Goal: Transaction & Acquisition: Subscribe to service/newsletter

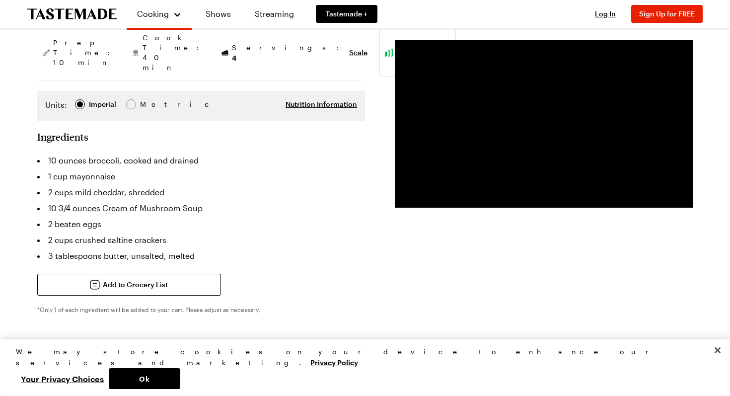
scroll to position [225, 0]
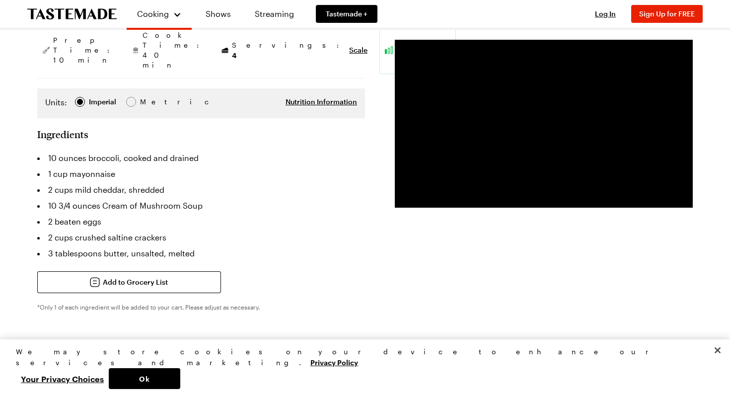
click at [90, 19] on icon "To Tastemade Home Page" at bounding box center [71, 13] width 89 height 11
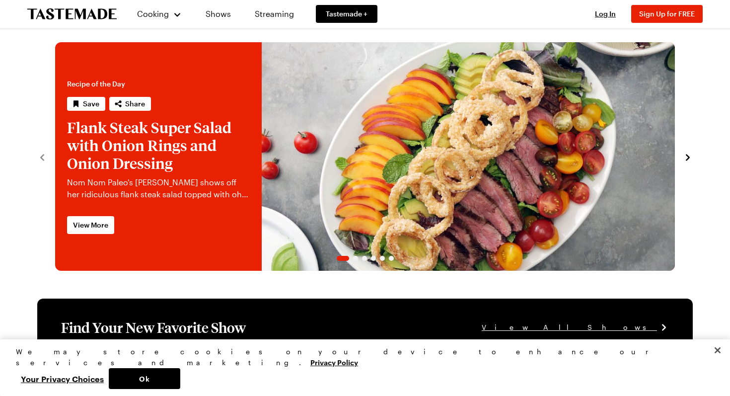
scroll to position [8, 0]
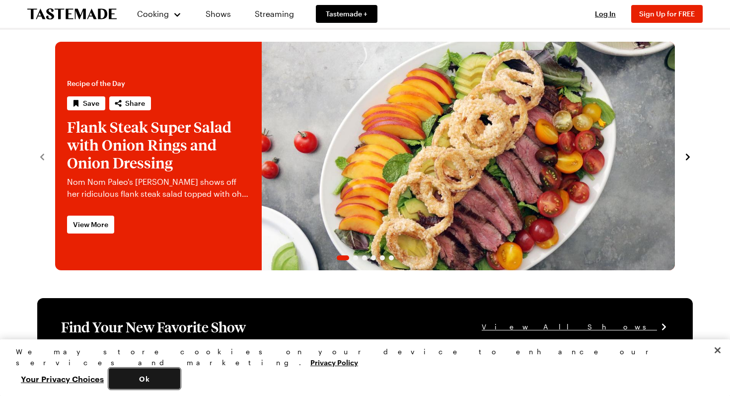
click at [180, 376] on button "Ok" at bounding box center [145, 378] width 72 height 21
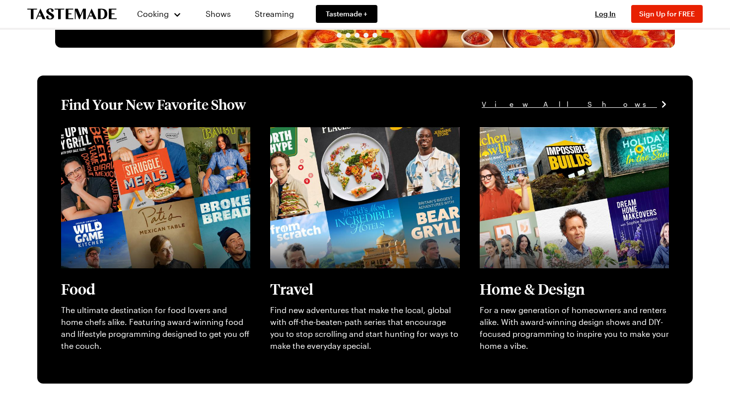
scroll to position [234, 0]
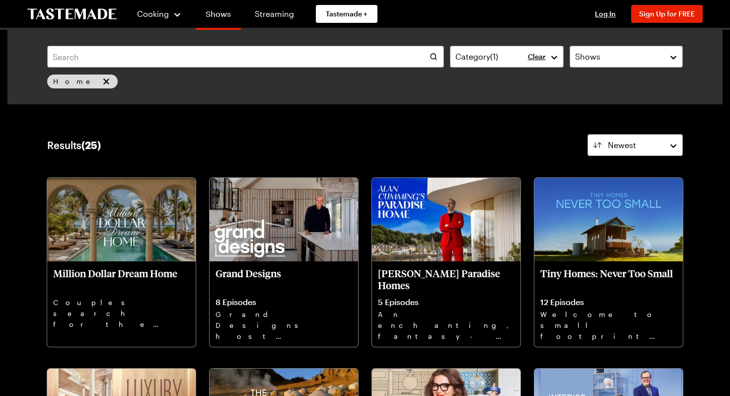
click at [217, 15] on link "Shows" at bounding box center [218, 16] width 45 height 28
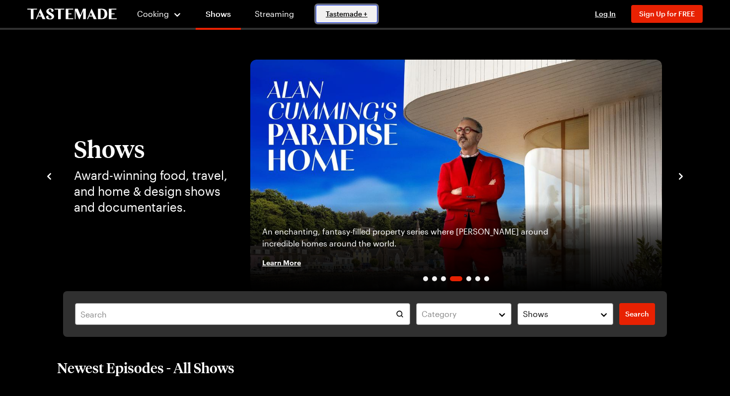
click at [356, 18] on span "Tastemade +" at bounding box center [347, 14] width 42 height 10
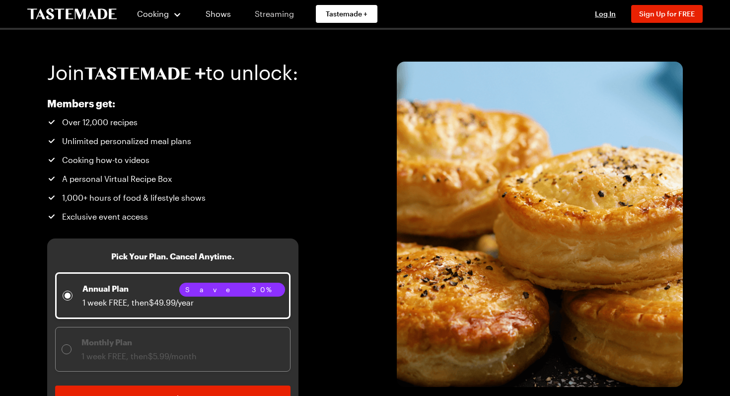
click at [287, 15] on link "Streaming" at bounding box center [274, 14] width 59 height 28
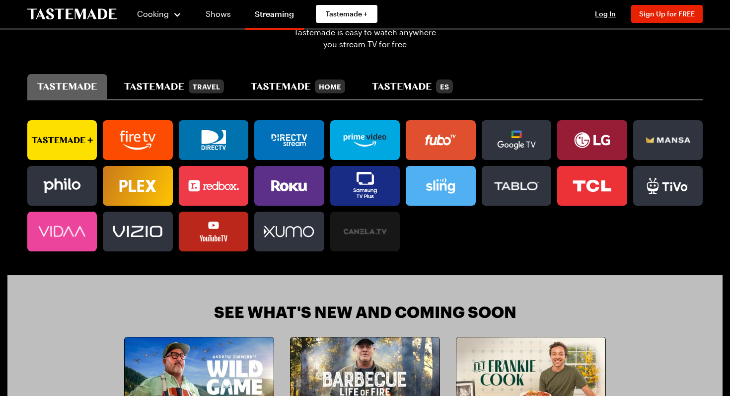
scroll to position [642, 0]
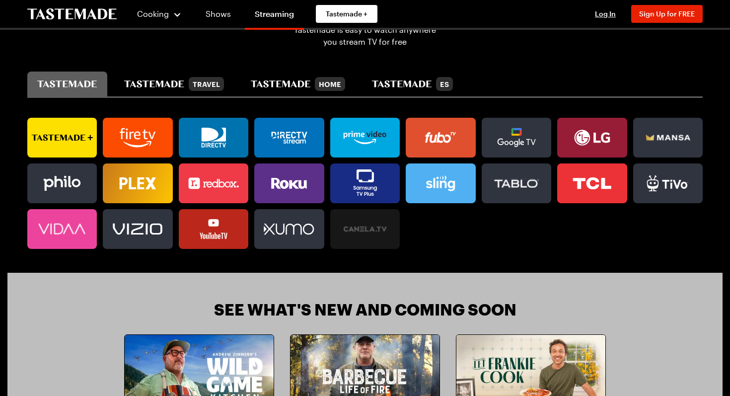
click at [286, 190] on icon at bounding box center [289, 183] width 70 height 20
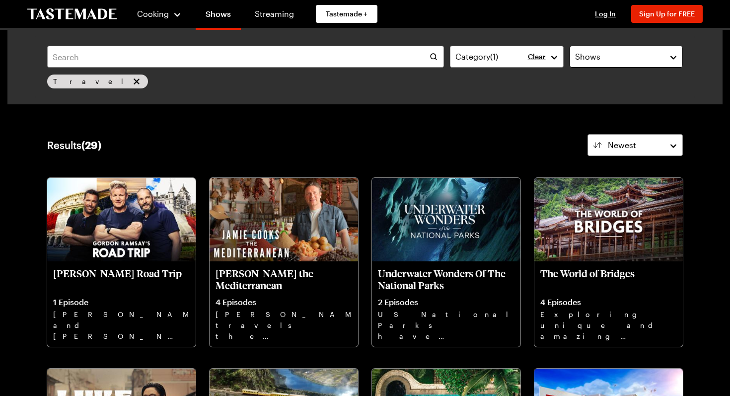
click at [652, 60] on div "Shows" at bounding box center [618, 57] width 87 height 12
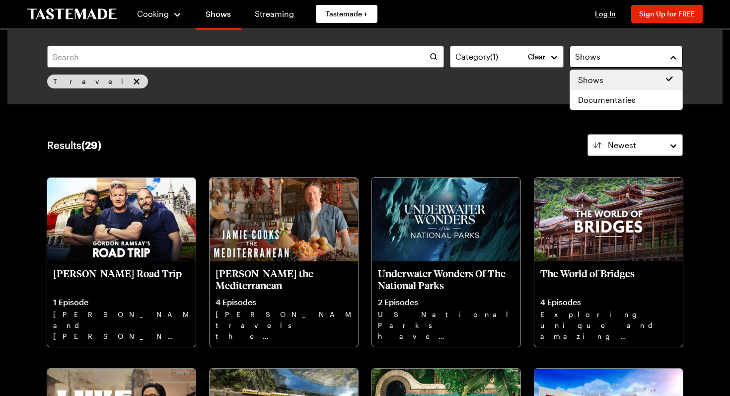
click at [652, 60] on div "Shows" at bounding box center [618, 57] width 87 height 12
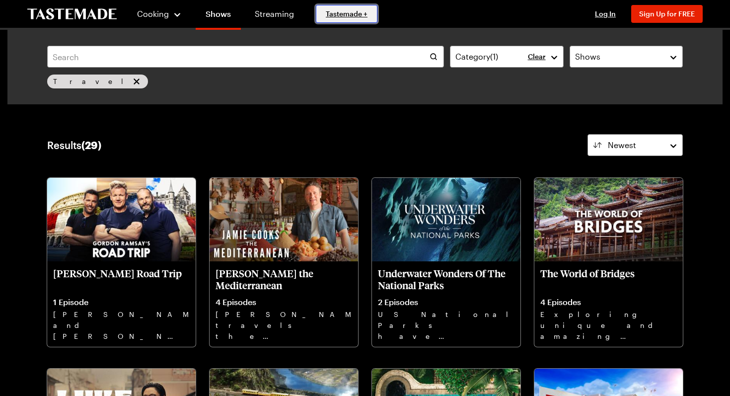
click at [354, 11] on span "Tastemade +" at bounding box center [347, 14] width 42 height 10
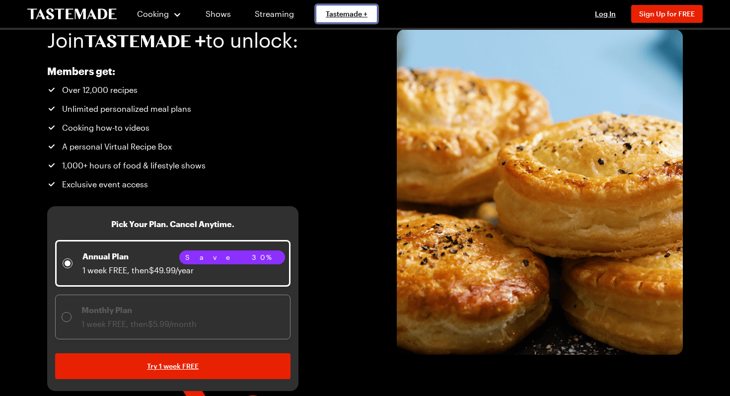
scroll to position [36, 0]
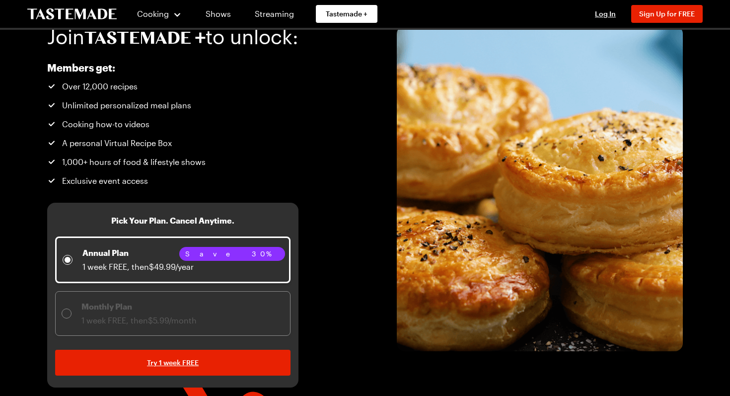
click at [299, 190] on div "Members get: Over 12,000 recipes Unlimited personalized meal plans Cooking how-…" at bounding box center [172, 223] width 251 height 330
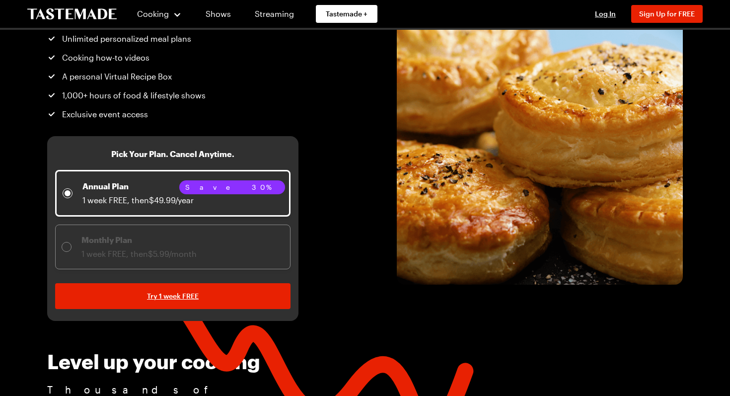
scroll to position [116, 0]
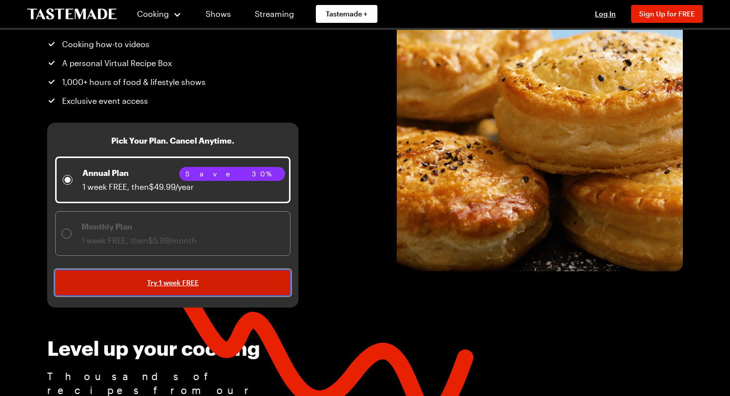
click at [183, 280] on span "Try 1 week FREE" at bounding box center [173, 283] width 52 height 10
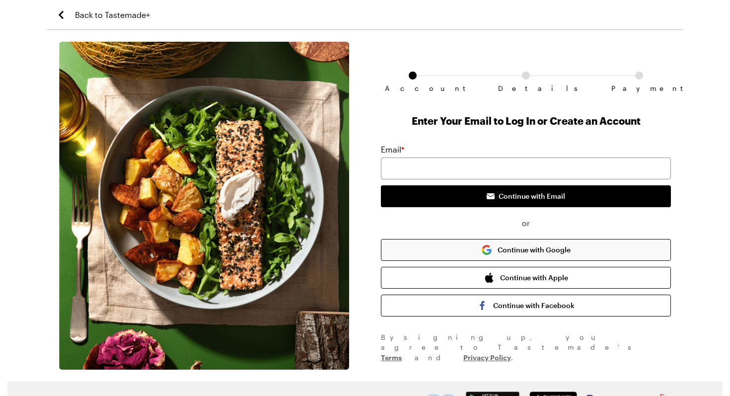
click at [507, 249] on button "Continue with Google" at bounding box center [526, 250] width 290 height 22
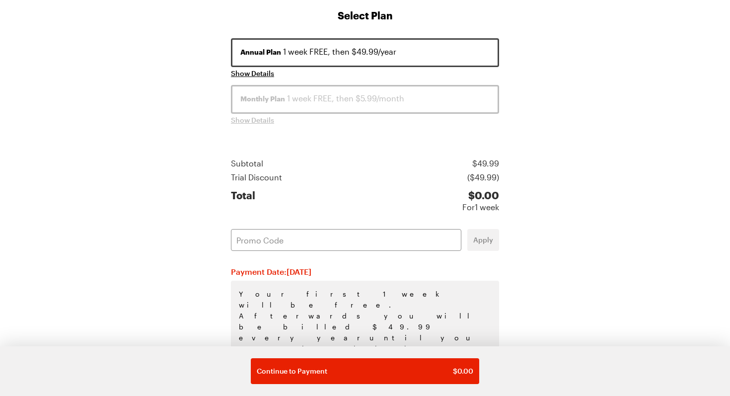
scroll to position [159, 0]
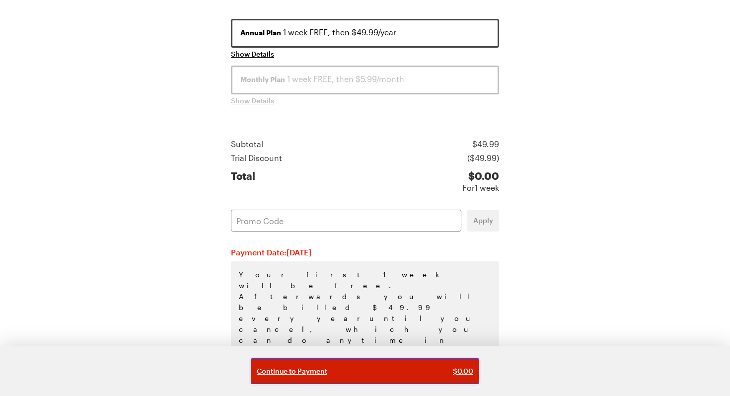
click at [308, 371] on span "Continue to Payment" at bounding box center [292, 371] width 71 height 10
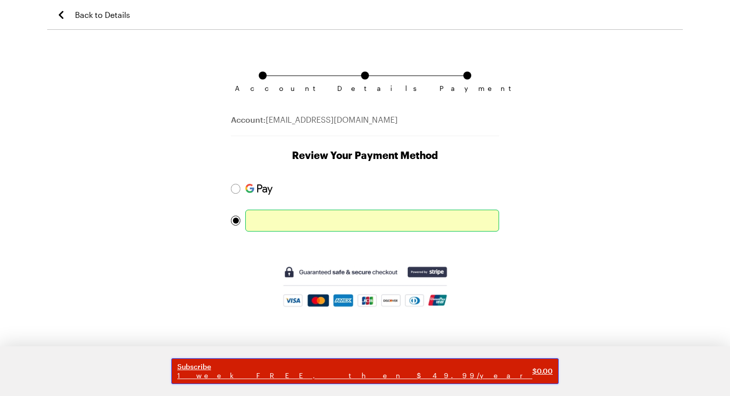
click at [361, 373] on span "1 week FREE, then $49.99/year" at bounding box center [354, 375] width 355 height 9
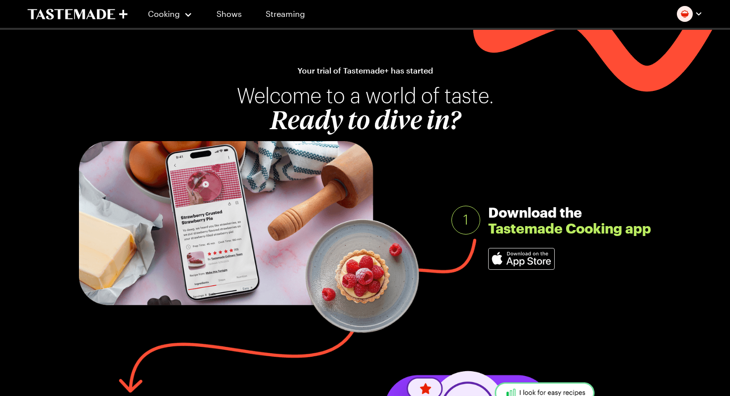
click at [694, 15] on button "button" at bounding box center [690, 14] width 26 height 16
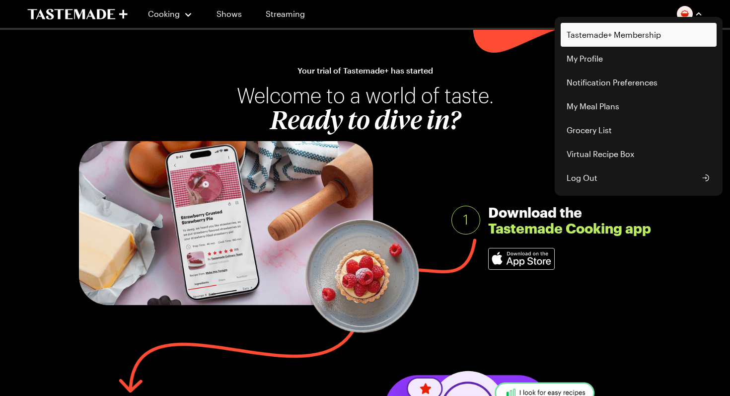
click at [627, 38] on link "Tastemade+ Membership" at bounding box center [639, 35] width 156 height 24
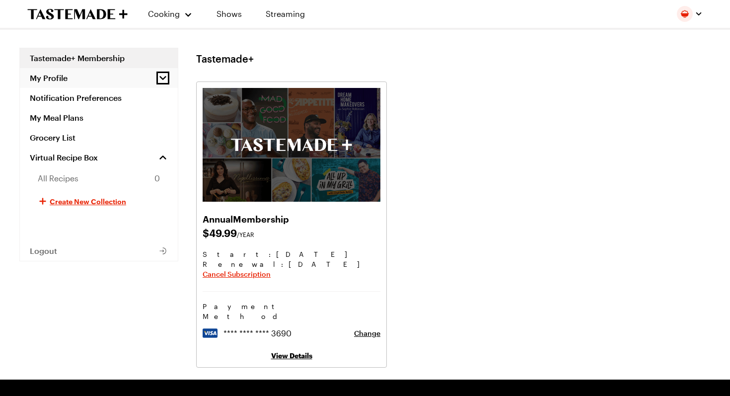
click at [162, 76] on icon "button" at bounding box center [163, 78] width 10 height 10
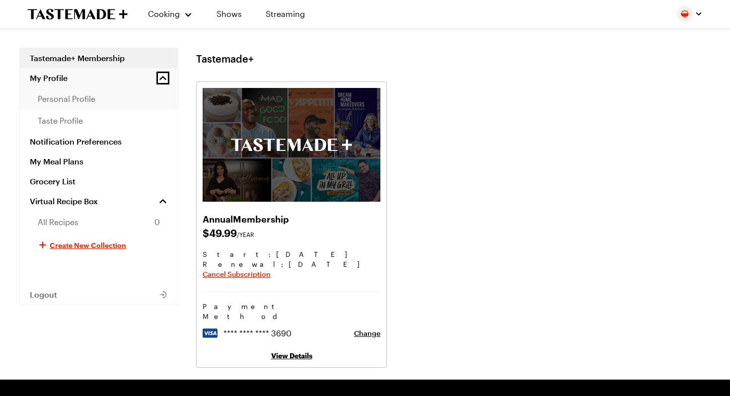
click at [82, 99] on span "personal profile" at bounding box center [67, 99] width 58 height 12
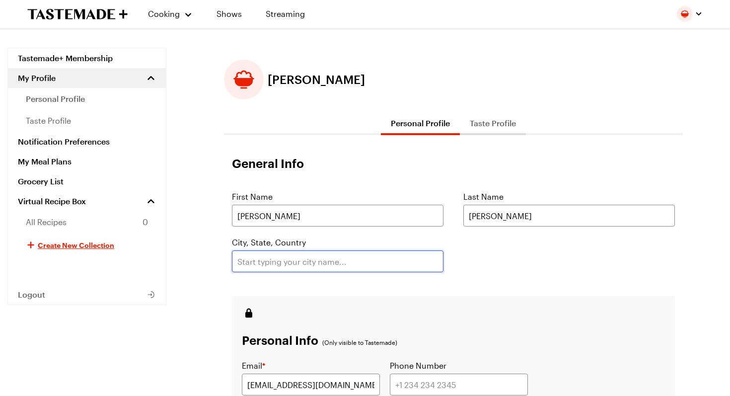
click at [309, 261] on input "text" at bounding box center [338, 261] width 212 height 22
type input "Batavia"
type input "6305250032"
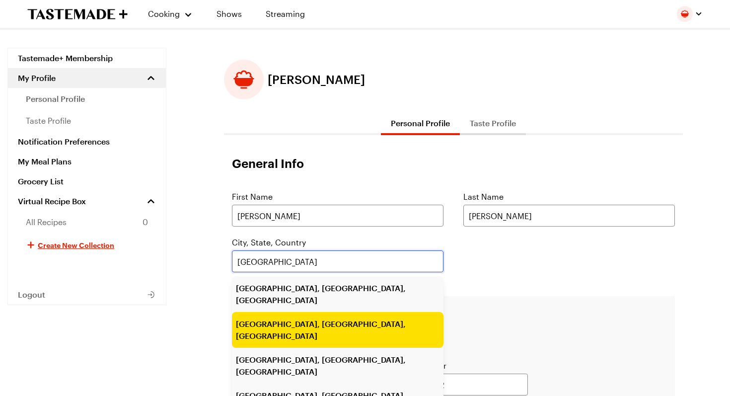
type input "Batavia, IL, USA"
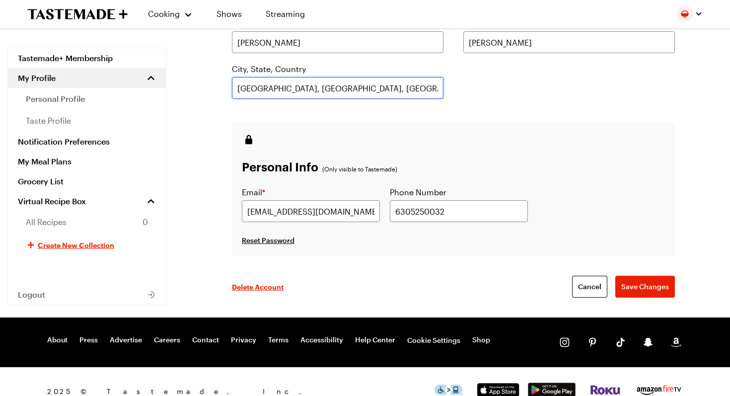
scroll to position [176, 0]
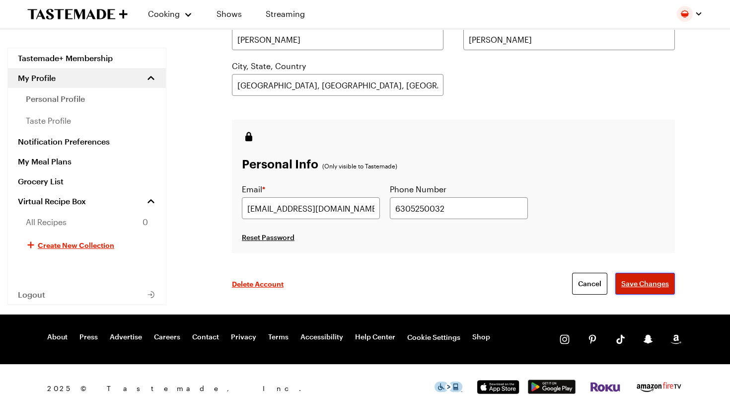
click at [657, 279] on span "Save Changes" at bounding box center [646, 284] width 48 height 10
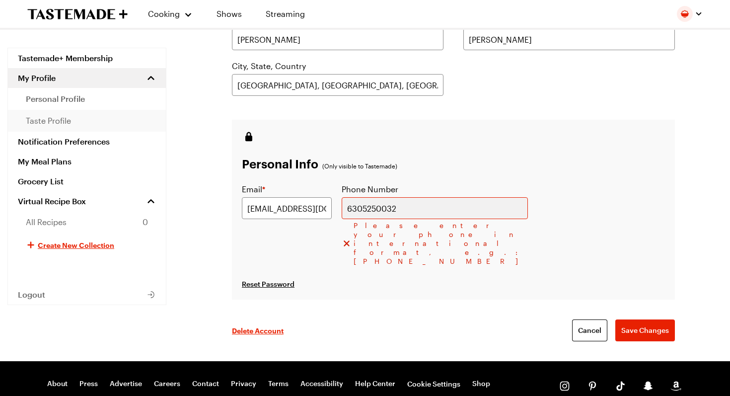
click at [64, 120] on span "taste profile" at bounding box center [48, 121] width 45 height 12
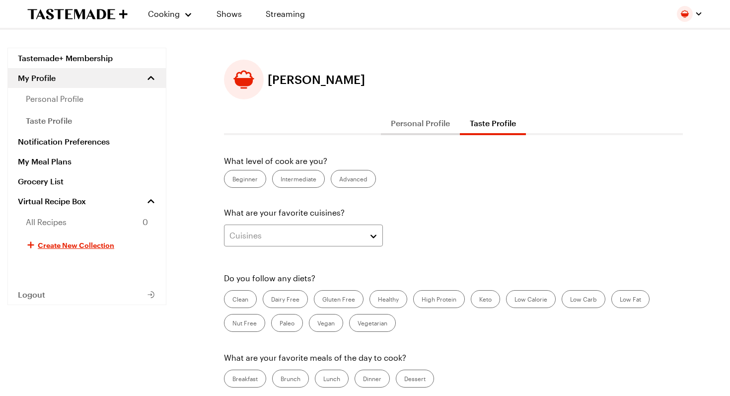
click at [362, 178] on label "Advanced" at bounding box center [353, 179] width 45 height 18
click at [339, 180] on input "Advanced" at bounding box center [339, 180] width 0 height 0
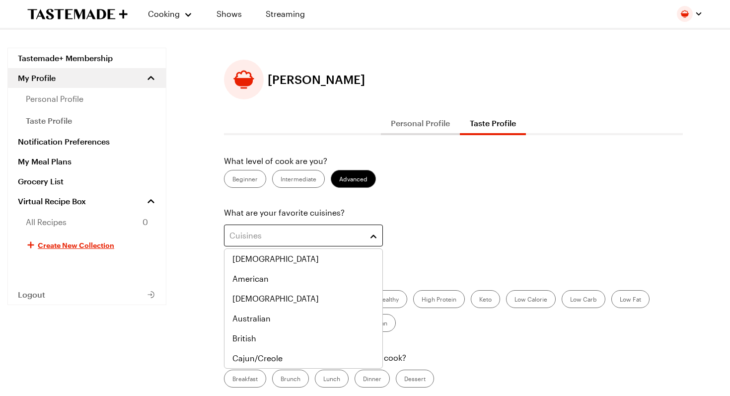
click at [370, 232] on button "Cuisines" at bounding box center [303, 236] width 159 height 22
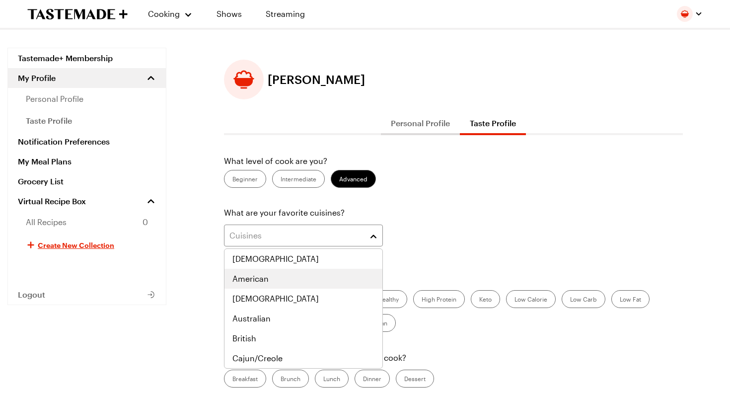
click at [309, 274] on div "American" at bounding box center [304, 279] width 142 height 12
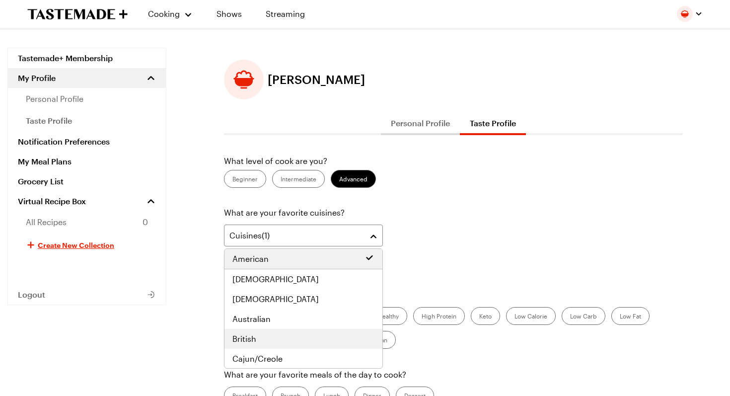
click at [282, 329] on div "British" at bounding box center [304, 339] width 158 height 20
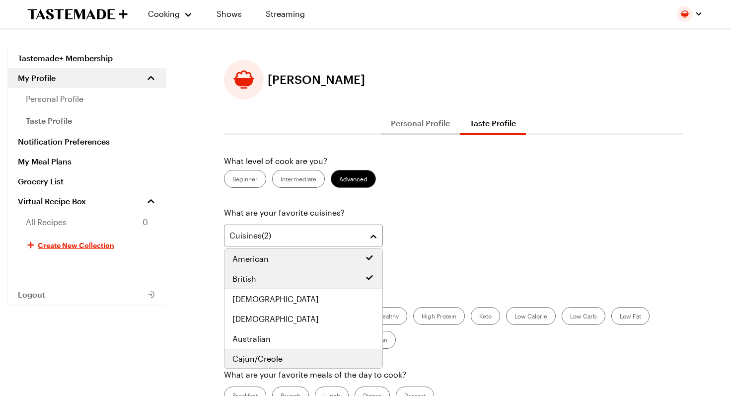
click at [273, 358] on span "Cajun/Creole" at bounding box center [258, 359] width 50 height 12
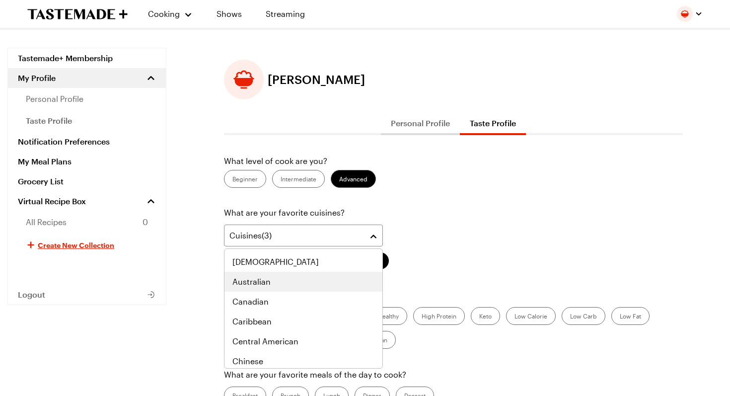
scroll to position [78, 0]
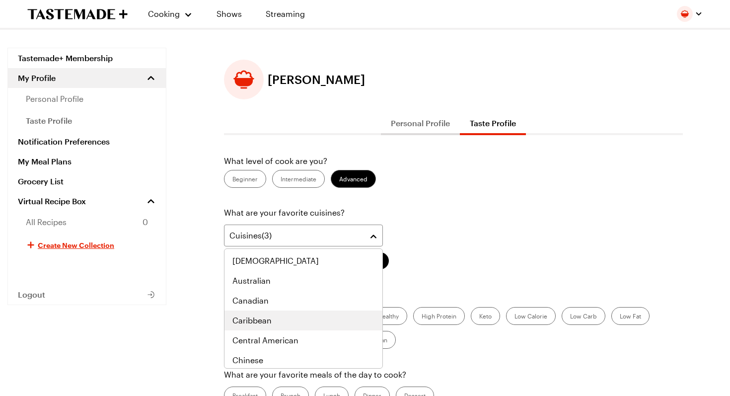
click at [272, 318] on div "Caribbean" at bounding box center [304, 321] width 142 height 12
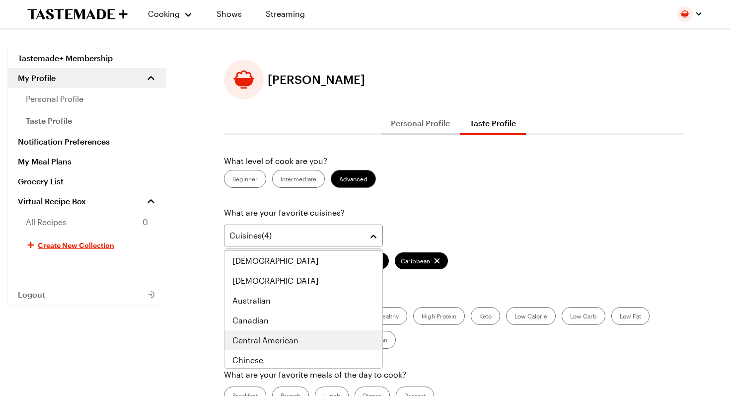
scroll to position [98, 0]
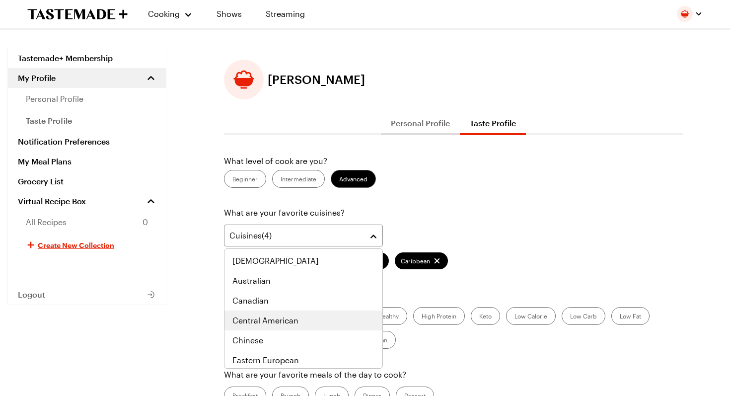
click at [272, 318] on span "Central American" at bounding box center [266, 321] width 66 height 12
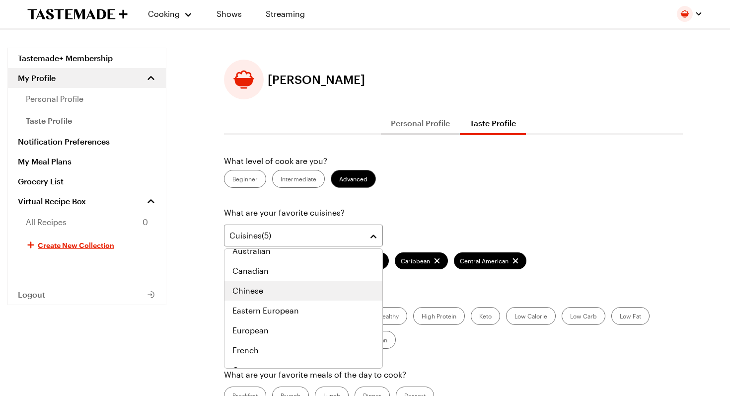
scroll to position [165, 0]
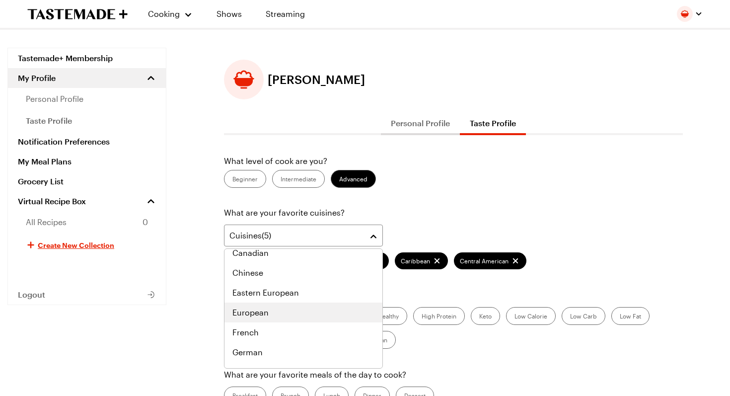
click at [272, 318] on div "European" at bounding box center [304, 313] width 158 height 20
click at [272, 318] on div "French" at bounding box center [304, 313] width 158 height 20
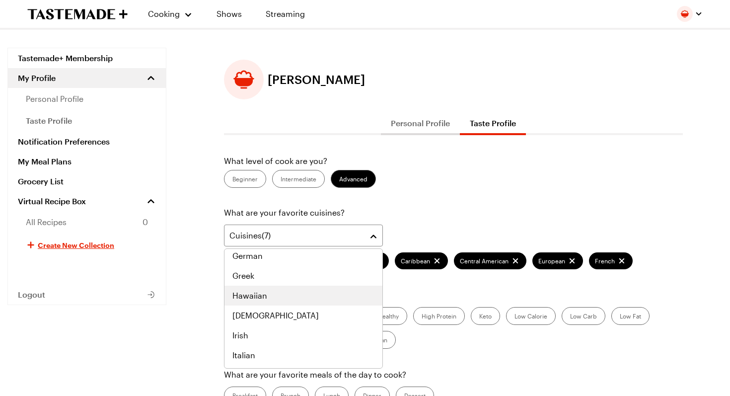
click at [272, 296] on div "Hawaiian" at bounding box center [304, 296] width 142 height 12
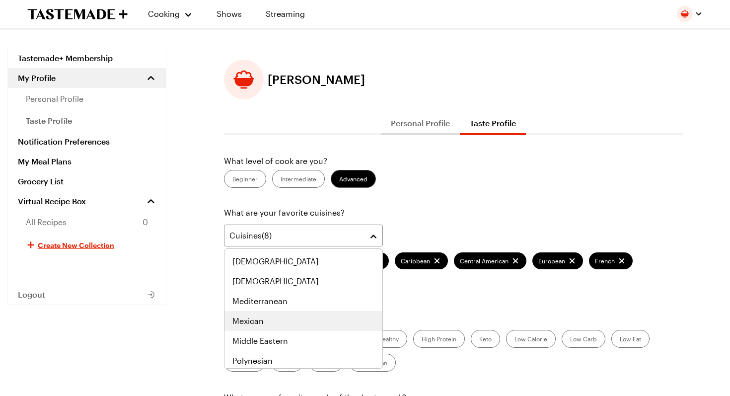
click at [271, 323] on div "Mexican" at bounding box center [304, 321] width 142 height 12
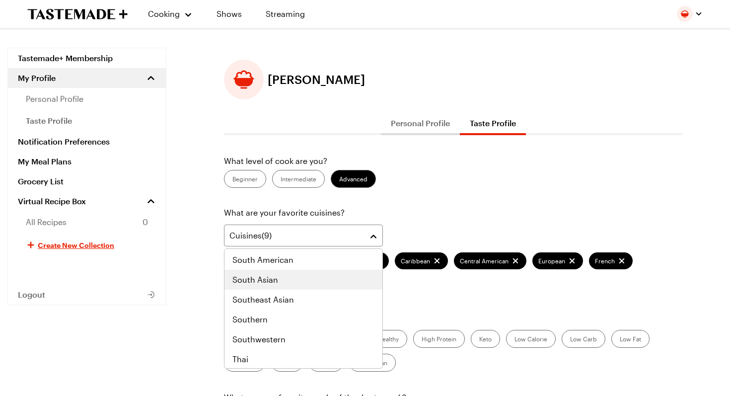
scroll to position [517, 0]
click at [266, 318] on span "Southern" at bounding box center [250, 319] width 35 height 12
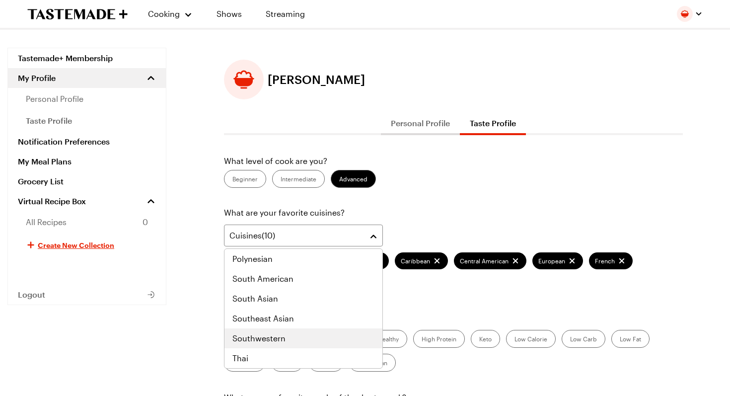
click at [269, 337] on span "Southwestern" at bounding box center [259, 338] width 53 height 12
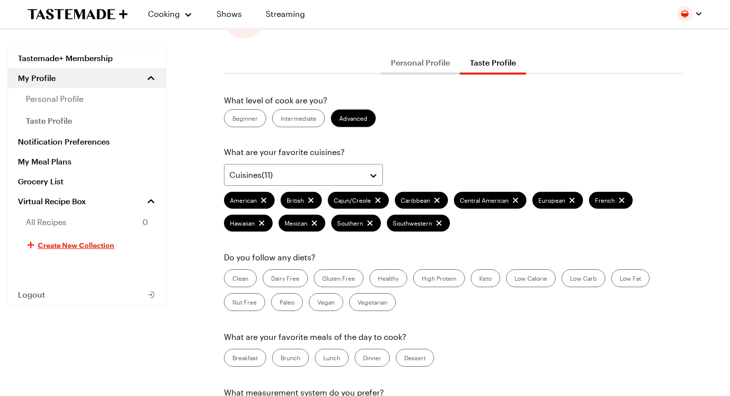
scroll to position [84, 0]
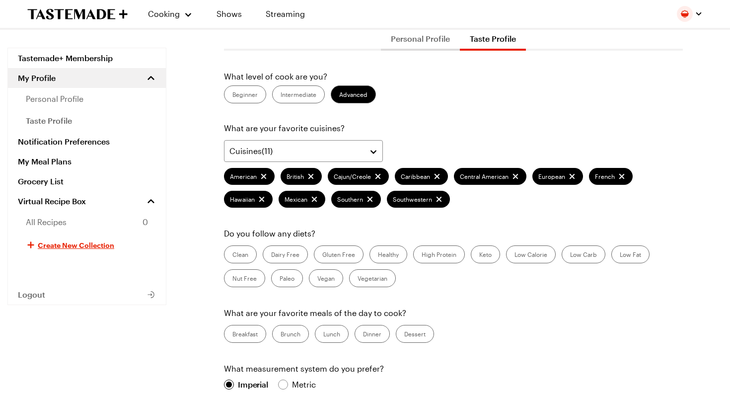
click at [243, 255] on label "Clean" at bounding box center [240, 254] width 33 height 18
click at [233, 255] on input "Clean" at bounding box center [233, 255] width 0 height 0
click at [391, 258] on label "Healthy" at bounding box center [389, 254] width 38 height 18
click at [378, 255] on input "Healthy" at bounding box center [378, 255] width 0 height 0
click at [487, 259] on label "Keto" at bounding box center [485, 254] width 29 height 18
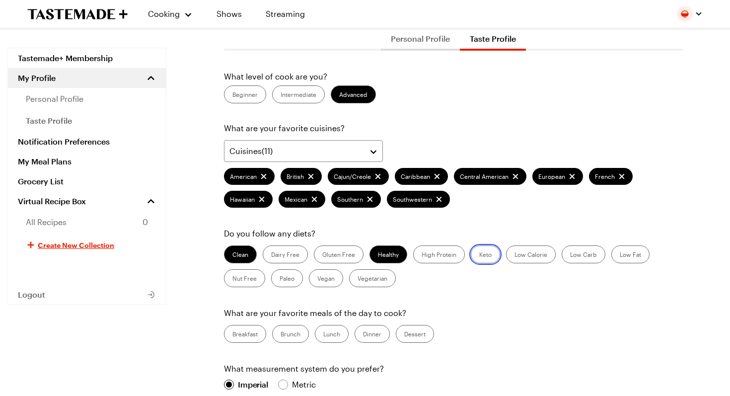
click at [479, 255] on input "Keto" at bounding box center [479, 255] width 0 height 0
click at [587, 257] on label "Low Carb" at bounding box center [584, 254] width 44 height 18
click at [570, 255] on Carb "Low Carb" at bounding box center [570, 255] width 0 height 0
click at [246, 335] on label "Breakfast" at bounding box center [245, 334] width 42 height 18
click at [233, 335] on input "Breakfast" at bounding box center [233, 335] width 0 height 0
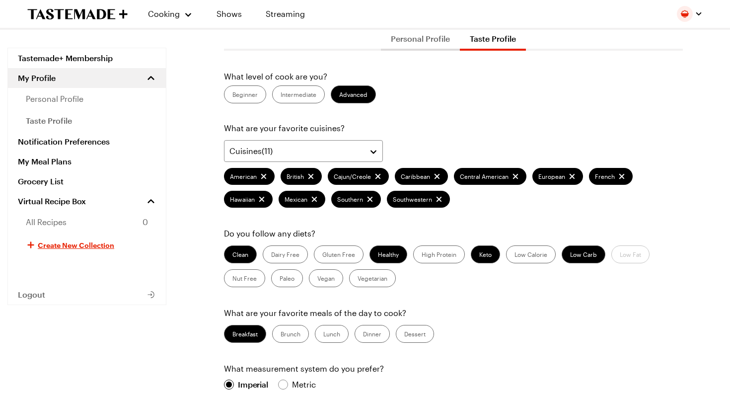
click at [295, 343] on div "What level of cook are you? Beginner Intermediate Advanced What are your favori…" at bounding box center [453, 327] width 459 height 513
click at [295, 333] on label "Brunch" at bounding box center [290, 334] width 37 height 18
click at [281, 335] on input "Brunch" at bounding box center [281, 335] width 0 height 0
click at [336, 333] on label "Lunch" at bounding box center [332, 334] width 34 height 18
click at [323, 335] on input "Lunch" at bounding box center [323, 335] width 0 height 0
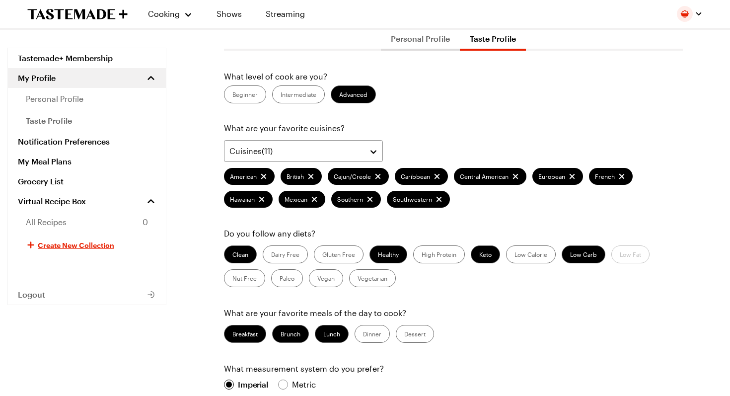
click at [376, 336] on label "Dinner" at bounding box center [372, 334] width 35 height 18
click at [363, 335] on input "Dinner" at bounding box center [363, 335] width 0 height 0
click at [416, 334] on label "Dessert" at bounding box center [415, 334] width 38 height 18
click at [404, 335] on input "Dessert" at bounding box center [404, 335] width 0 height 0
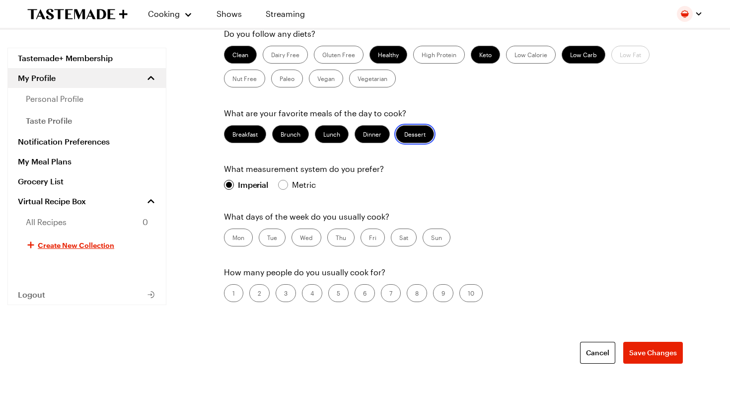
scroll to position [286, 0]
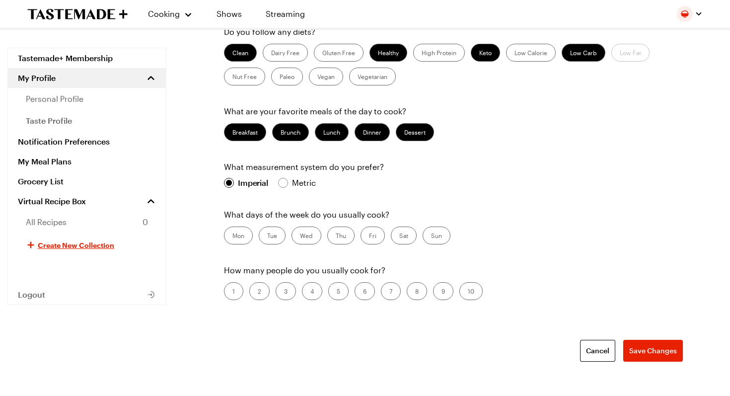
click at [243, 237] on label "Mon" at bounding box center [238, 236] width 29 height 18
click at [233, 236] on input "Mon" at bounding box center [233, 236] width 0 height 0
click at [266, 237] on label "Tue" at bounding box center [272, 236] width 27 height 18
click at [267, 236] on input "Tue" at bounding box center [267, 236] width 0 height 0
click at [307, 236] on label "Wed" at bounding box center [307, 236] width 30 height 18
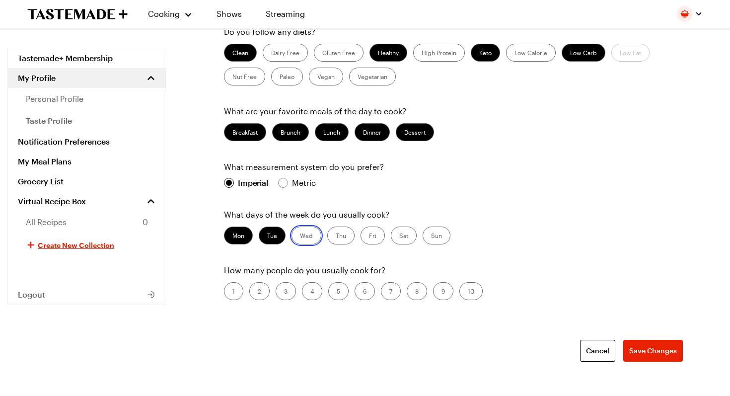
click at [300, 236] on input "Wed" at bounding box center [300, 236] width 0 height 0
click at [347, 240] on label "Thu" at bounding box center [340, 236] width 27 height 18
click at [336, 236] on input "Thu" at bounding box center [336, 236] width 0 height 0
click at [377, 238] on label "Fri" at bounding box center [373, 236] width 24 height 18
click at [369, 236] on input "Fri" at bounding box center [369, 236] width 0 height 0
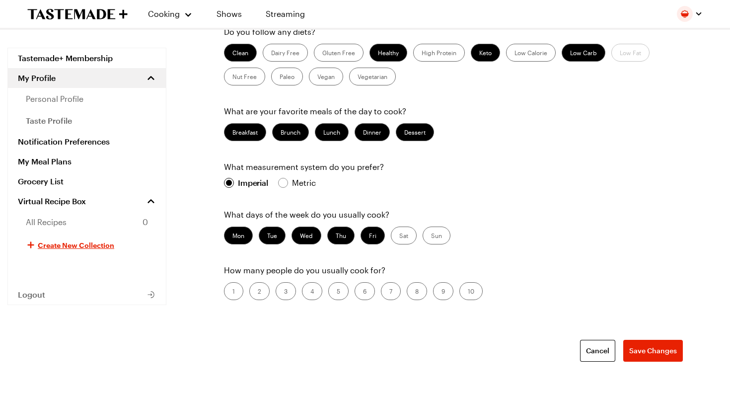
click at [408, 236] on label "Sat" at bounding box center [404, 236] width 26 height 18
click at [399, 236] on input "Sat" at bounding box center [399, 236] width 0 height 0
click at [435, 236] on label "Sun" at bounding box center [437, 236] width 28 height 18
click at [431, 236] on input "Sun" at bounding box center [431, 236] width 0 height 0
click at [259, 293] on label "2" at bounding box center [259, 291] width 20 height 18
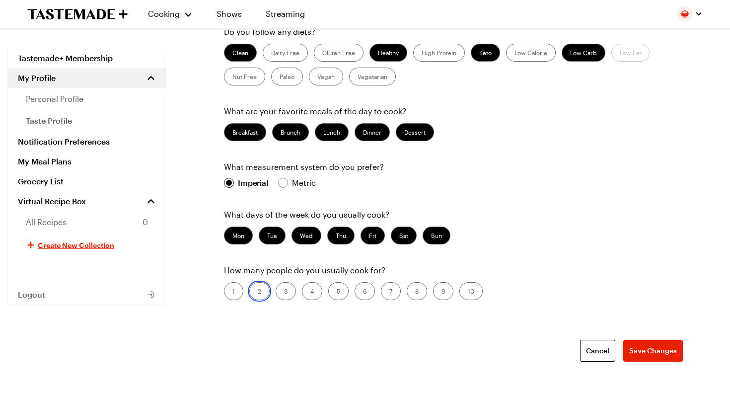
click at [258, 292] on input "2" at bounding box center [258, 292] width 0 height 0
click at [281, 293] on label "3" at bounding box center [286, 291] width 20 height 18
click at [284, 292] on input "3" at bounding box center [284, 292] width 0 height 0
click at [260, 291] on label "2" at bounding box center [259, 291] width 20 height 18
click at [258, 292] on input "2" at bounding box center [258, 292] width 0 height 0
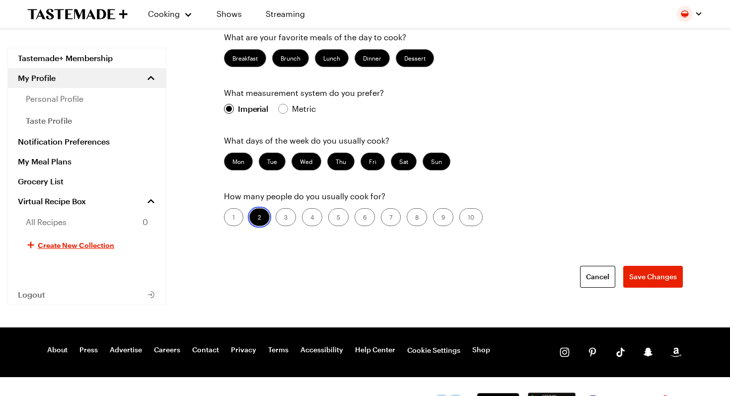
scroll to position [368, 0]
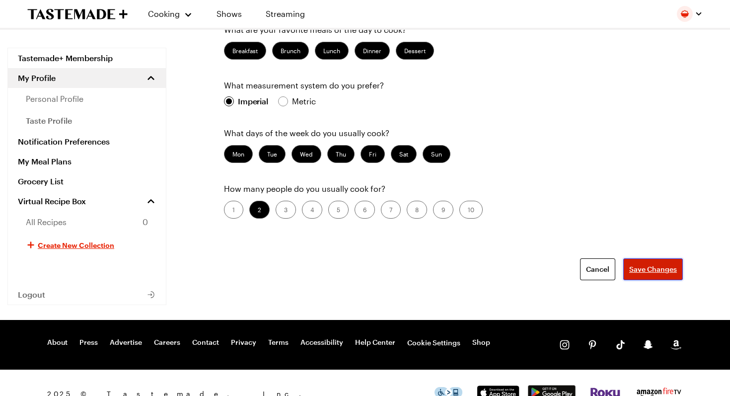
click at [662, 265] on span "Save Changes" at bounding box center [654, 269] width 48 height 10
click at [106, 143] on link "Notification Preferences" at bounding box center [87, 142] width 158 height 20
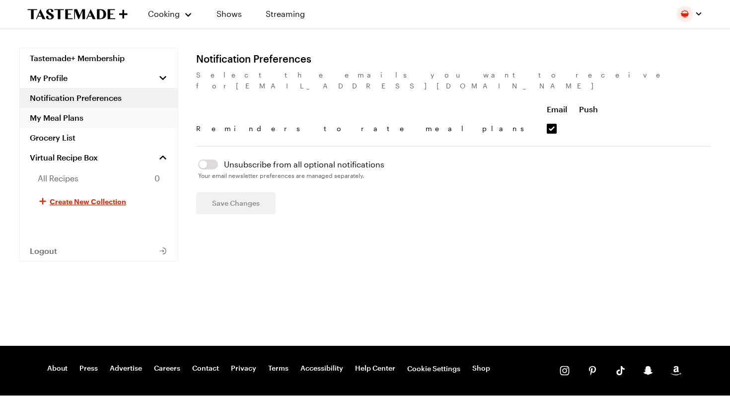
click at [78, 119] on link "My Meal Plans" at bounding box center [99, 118] width 158 height 20
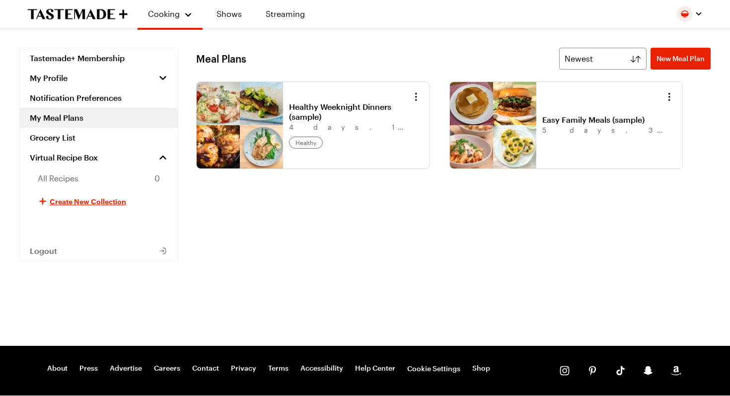
click at [78, 119] on link "My Meal Plans" at bounding box center [99, 118] width 158 height 20
